Goal: Information Seeking & Learning: Understand process/instructions

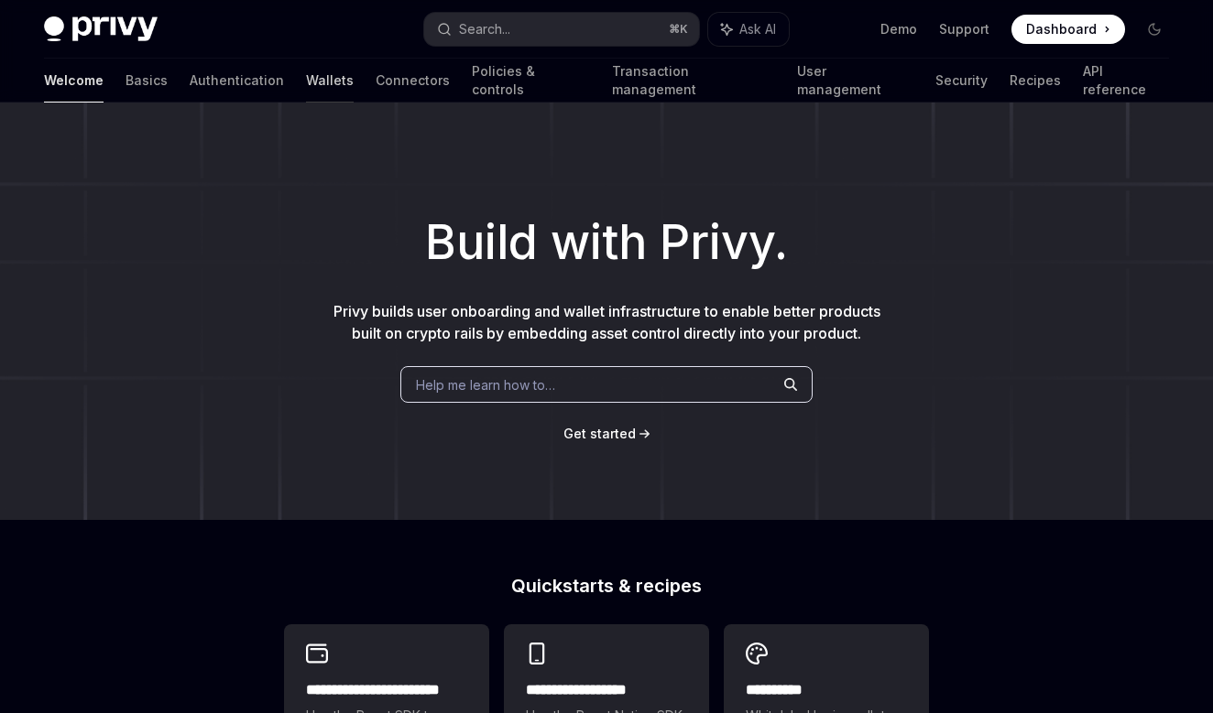
click at [306, 94] on link "Wallets" at bounding box center [330, 81] width 48 height 44
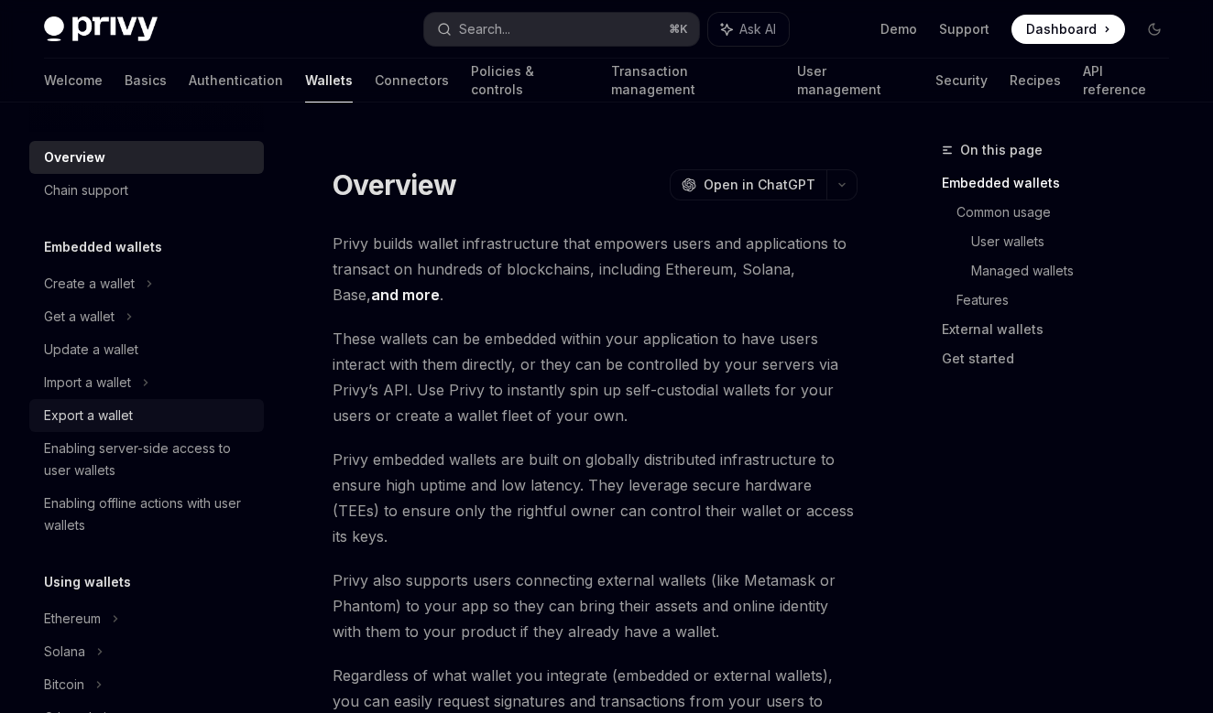
click at [104, 419] on div "Export a wallet" at bounding box center [88, 416] width 89 height 22
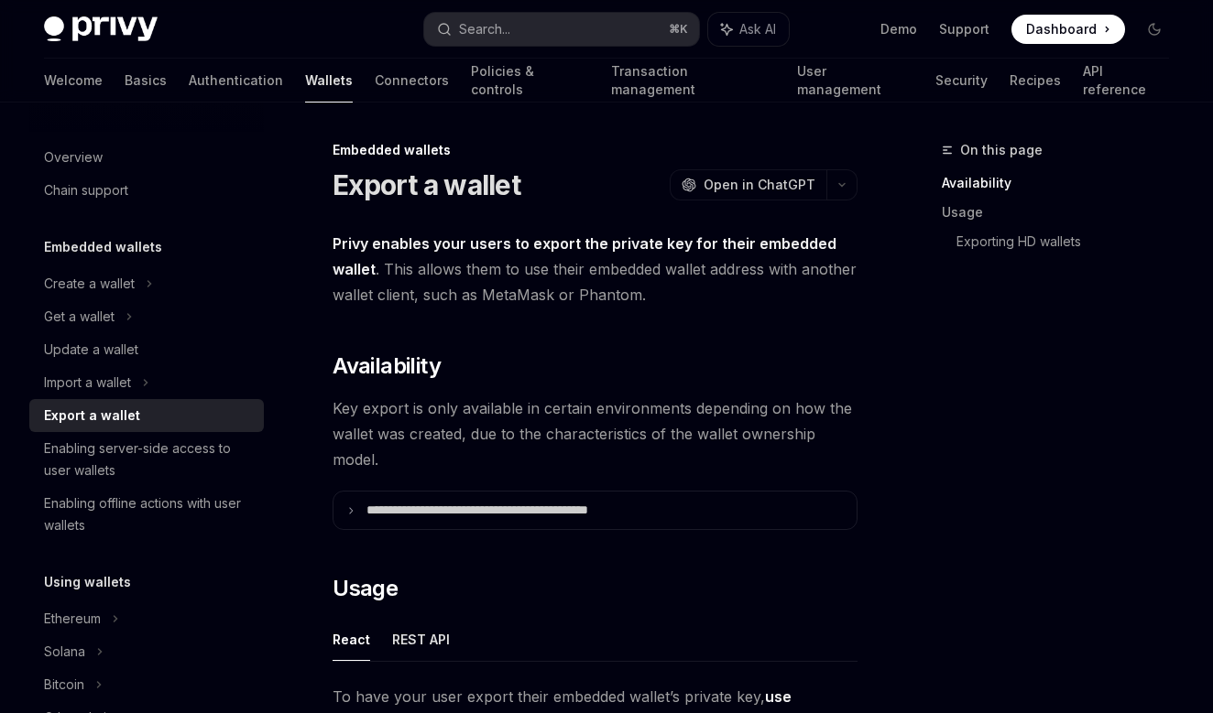
click at [137, 413] on div "Export a wallet" at bounding box center [148, 416] width 209 height 22
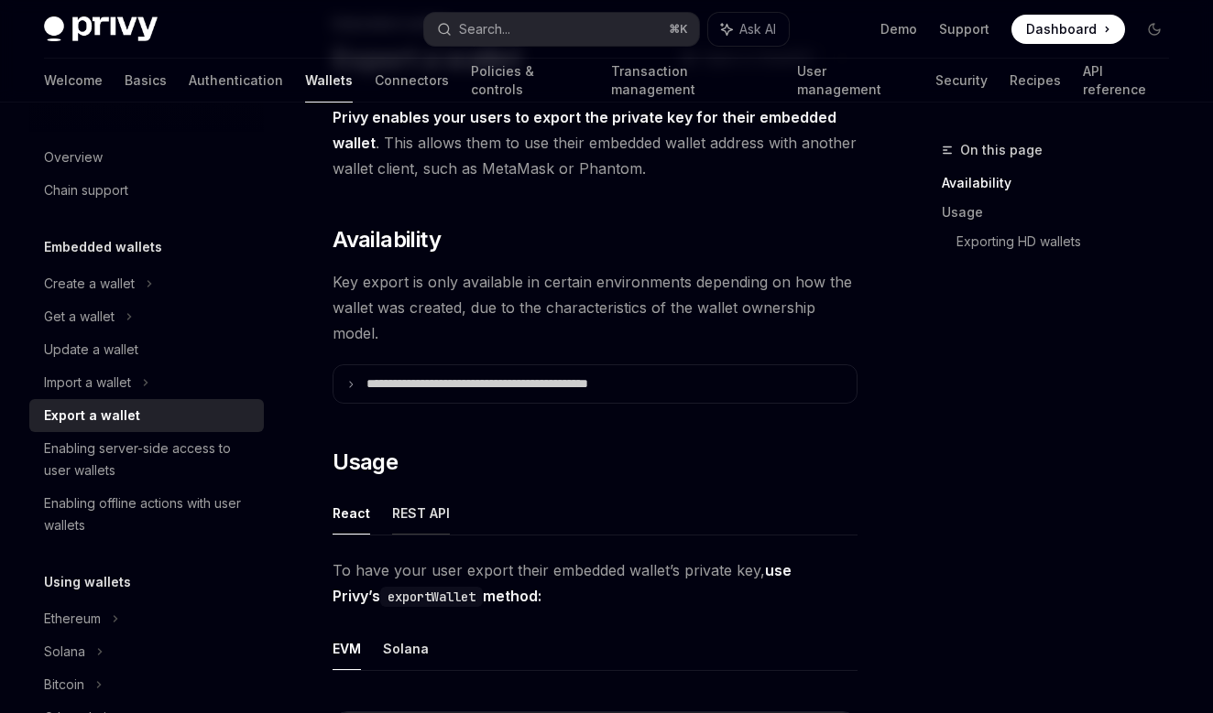
click at [402, 518] on button "REST API" at bounding box center [421, 513] width 58 height 43
type textarea "*"
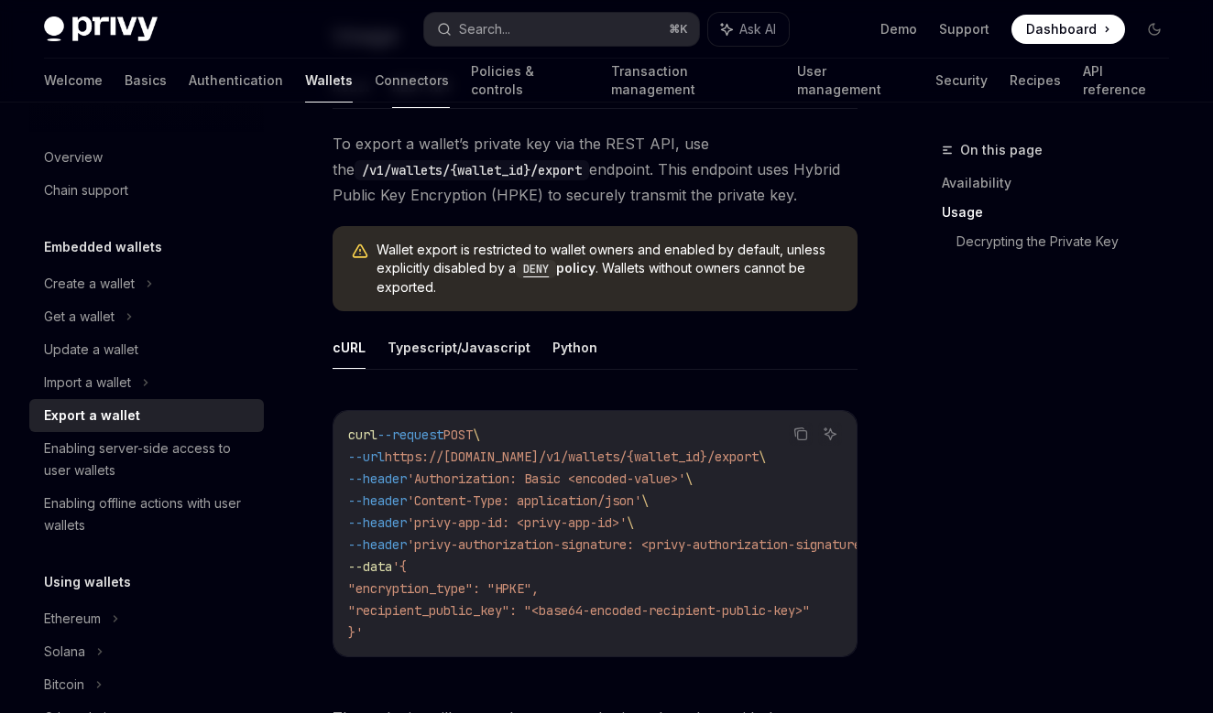
scroll to position [581, 0]
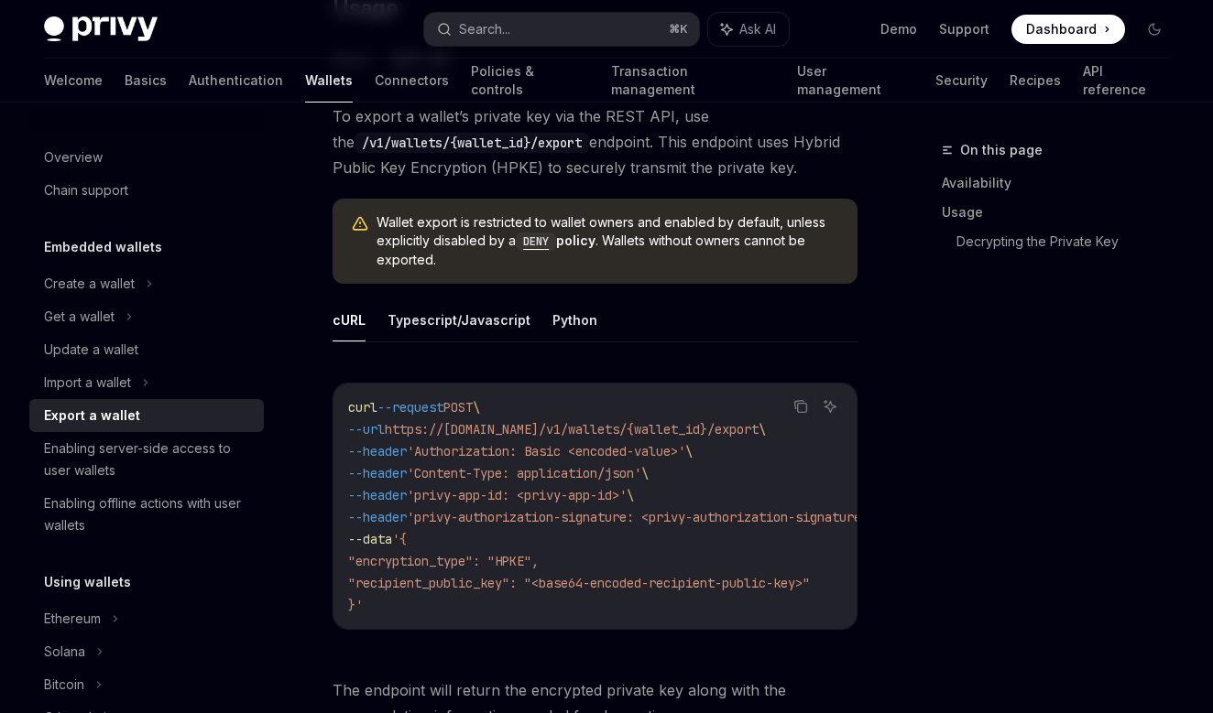
drag, startPoint x: 349, startPoint y: 407, endPoint x: 553, endPoint y: 604, distance: 283.7
click at [553, 604] on code "curl --request POST \ --url https://[DOMAIN_NAME]/v1/wallets/{wallet_id}/export…" at bounding box center [633, 507] width 571 height 220
copy code "curl --request POST \ --url https://[DOMAIN_NAME]/v1/wallets/{wallet_id}/export…"
